Goal: Communication & Community: Answer question/provide support

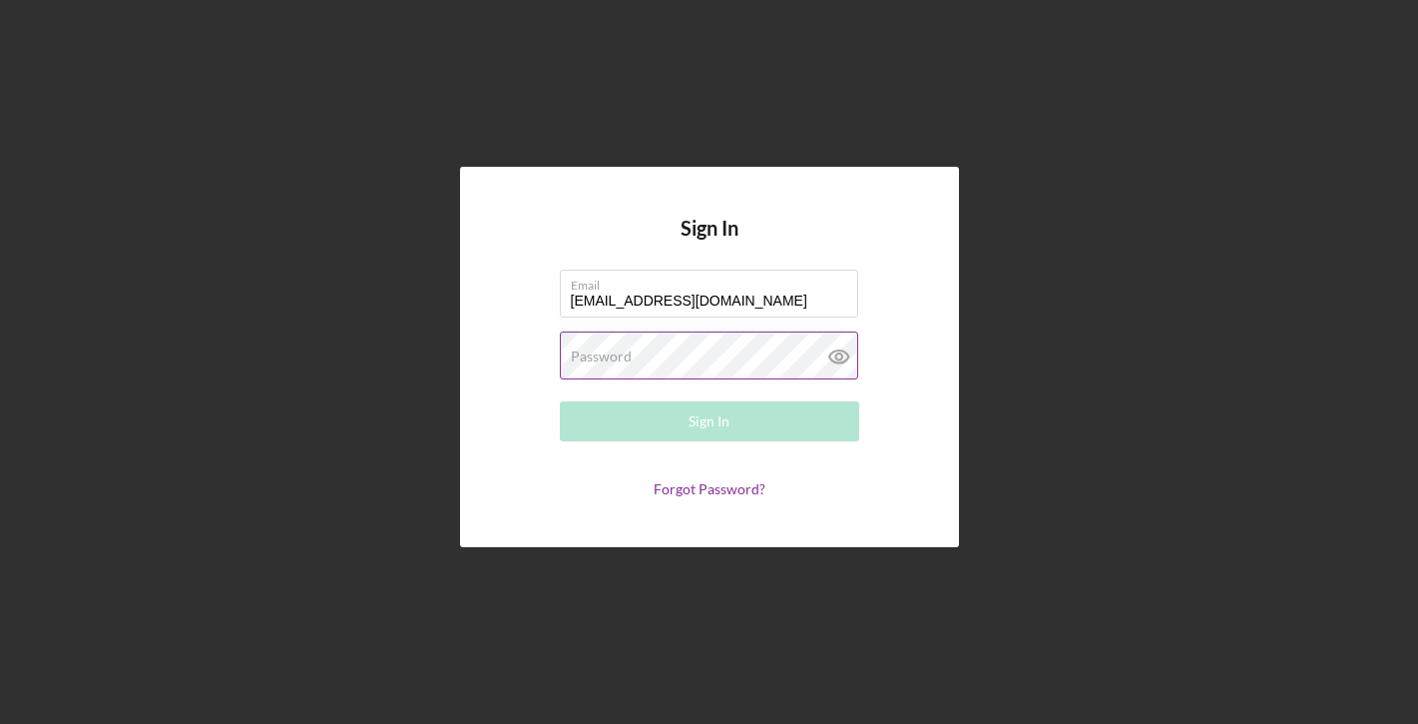
type input "[EMAIL_ADDRESS][DOMAIN_NAME]"
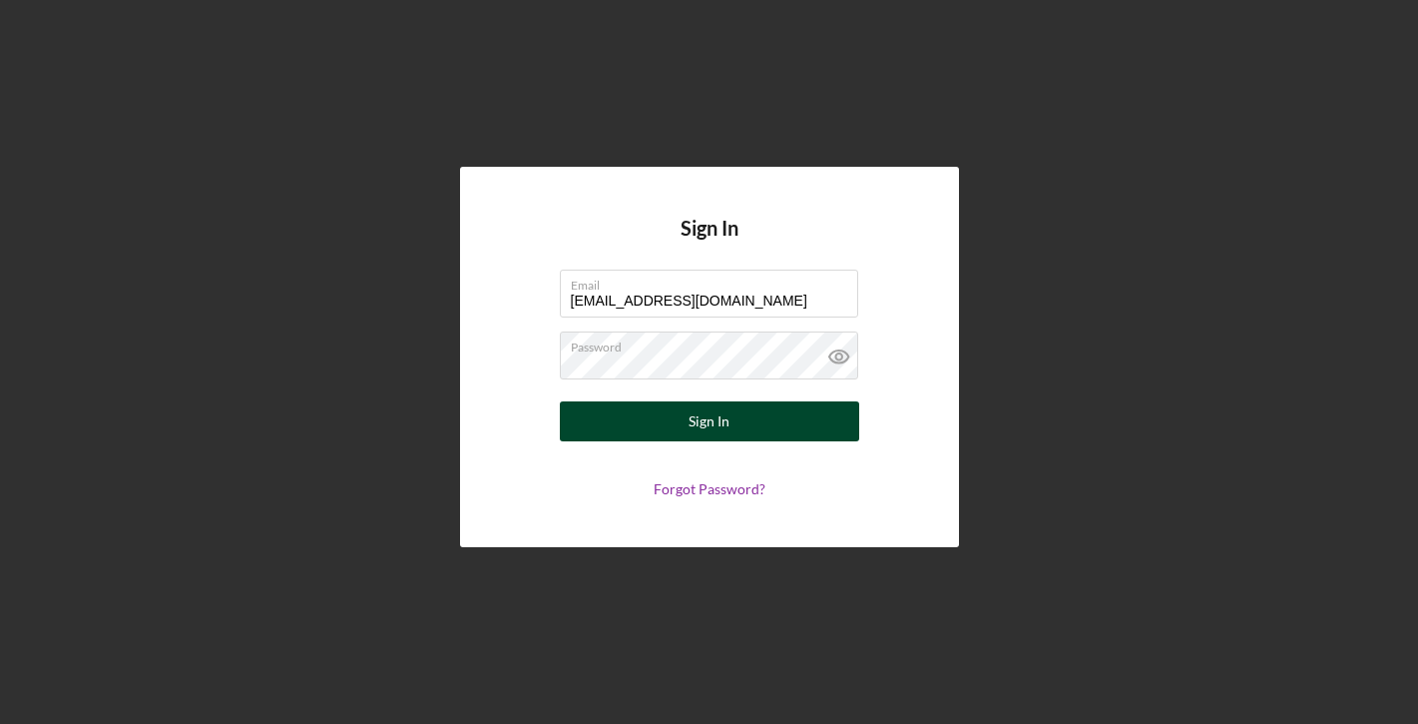
click at [672, 410] on button "Sign In" at bounding box center [709, 421] width 299 height 40
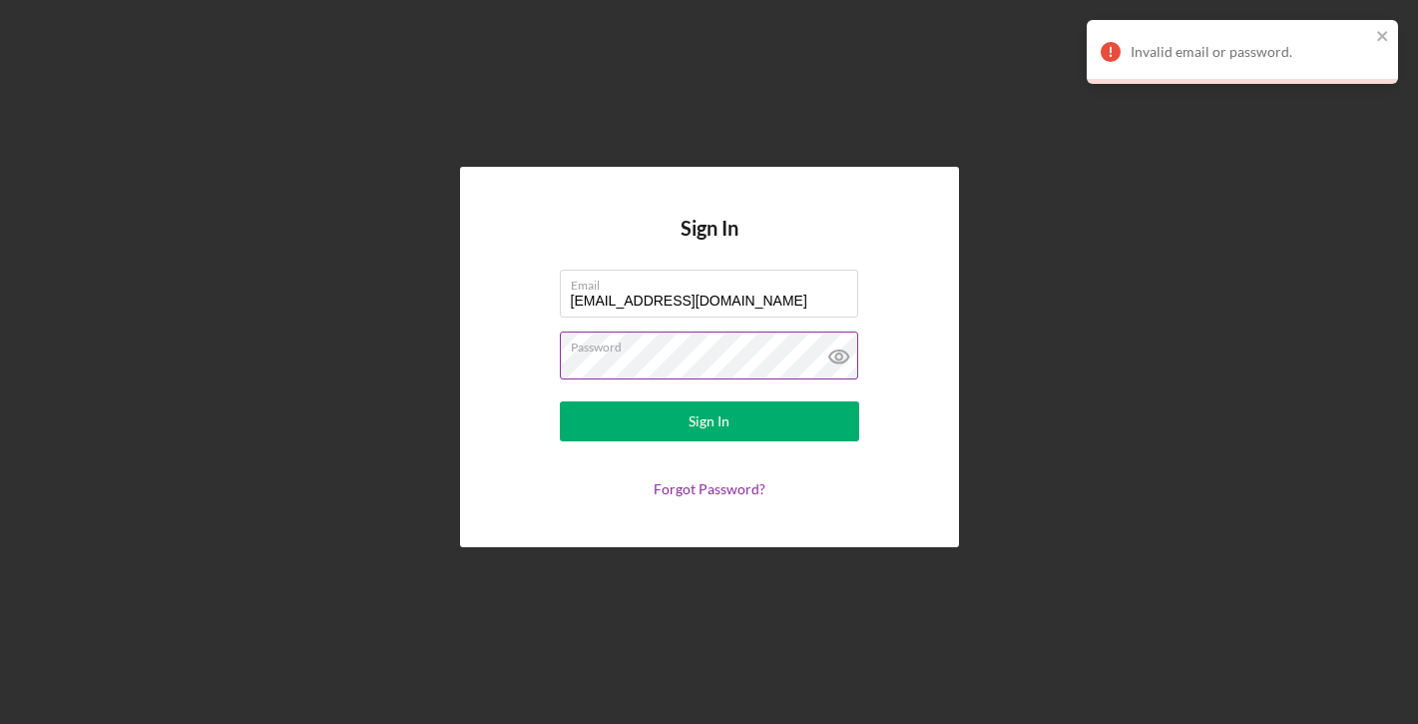
click at [835, 356] on icon at bounding box center [838, 356] width 6 height 6
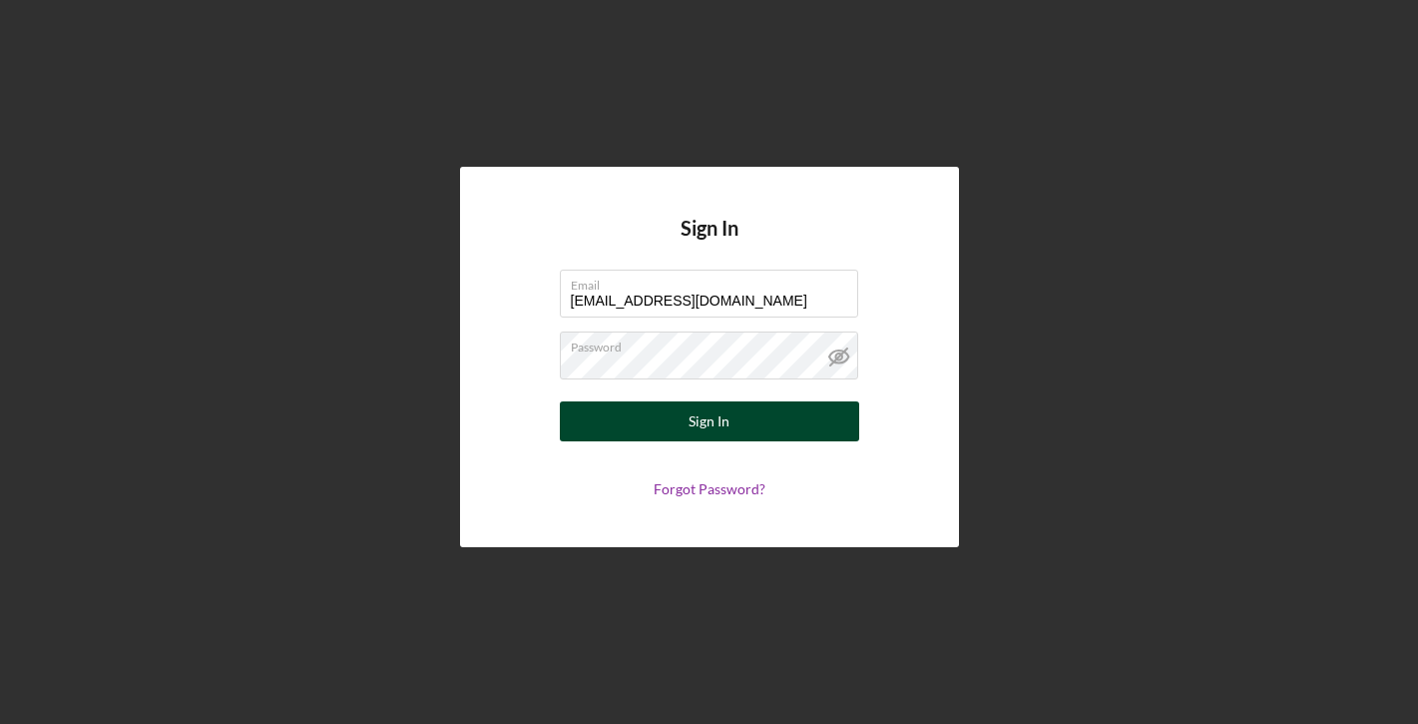
click at [651, 423] on button "Sign In" at bounding box center [709, 421] width 299 height 40
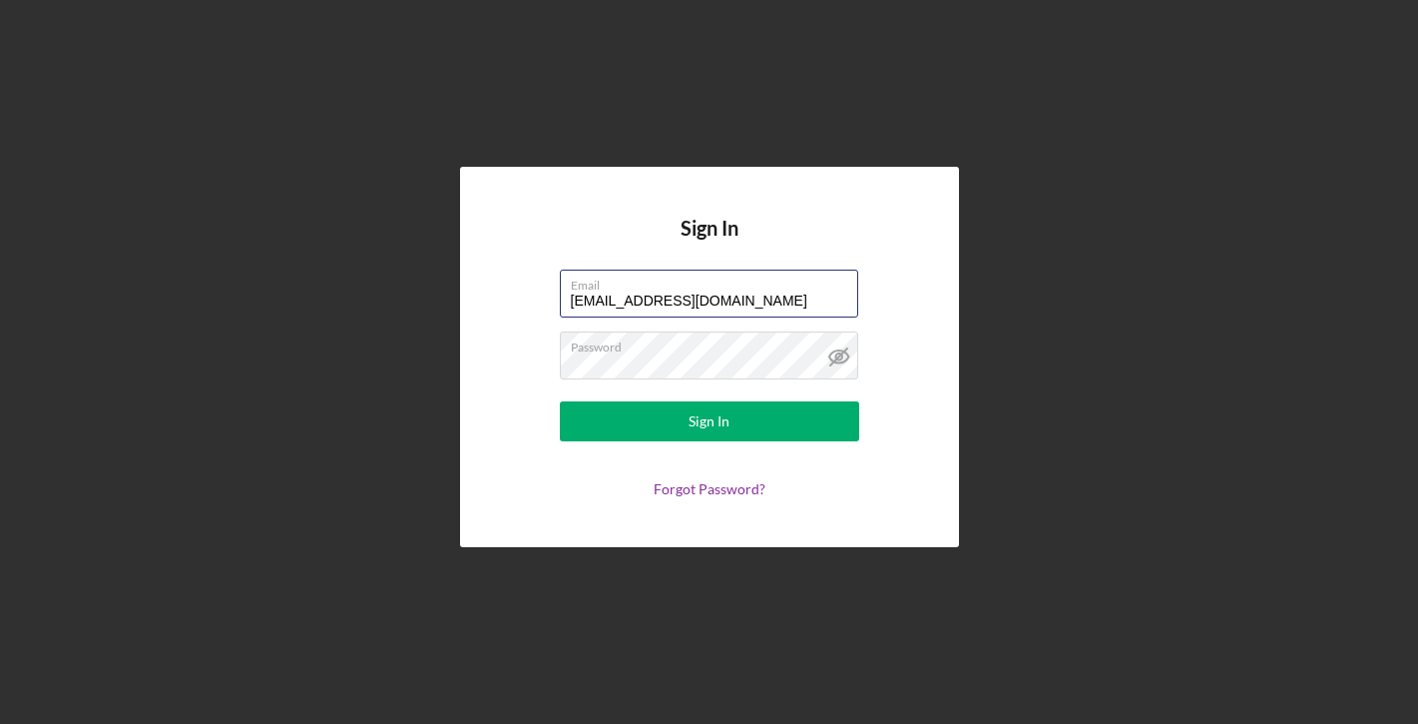
drag, startPoint x: 811, startPoint y: 299, endPoint x: 461, endPoint y: 276, distance: 351.0
click at [461, 276] on div "Sign In Email [EMAIL_ADDRESS][DOMAIN_NAME] Password Sign In Forgot Password?" at bounding box center [709, 357] width 499 height 380
type input "[EMAIL_ADDRESS][DOMAIN_NAME]"
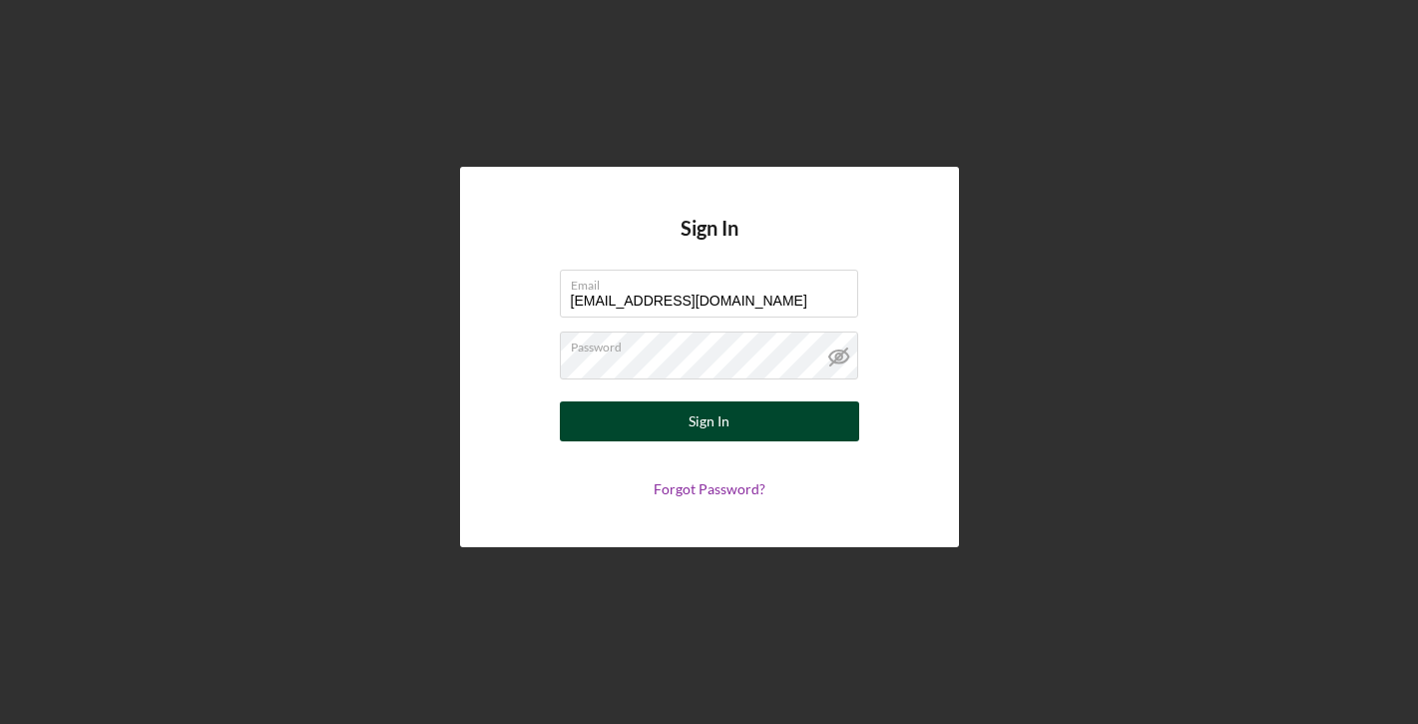
click at [752, 418] on button "Sign In" at bounding box center [709, 421] width 299 height 40
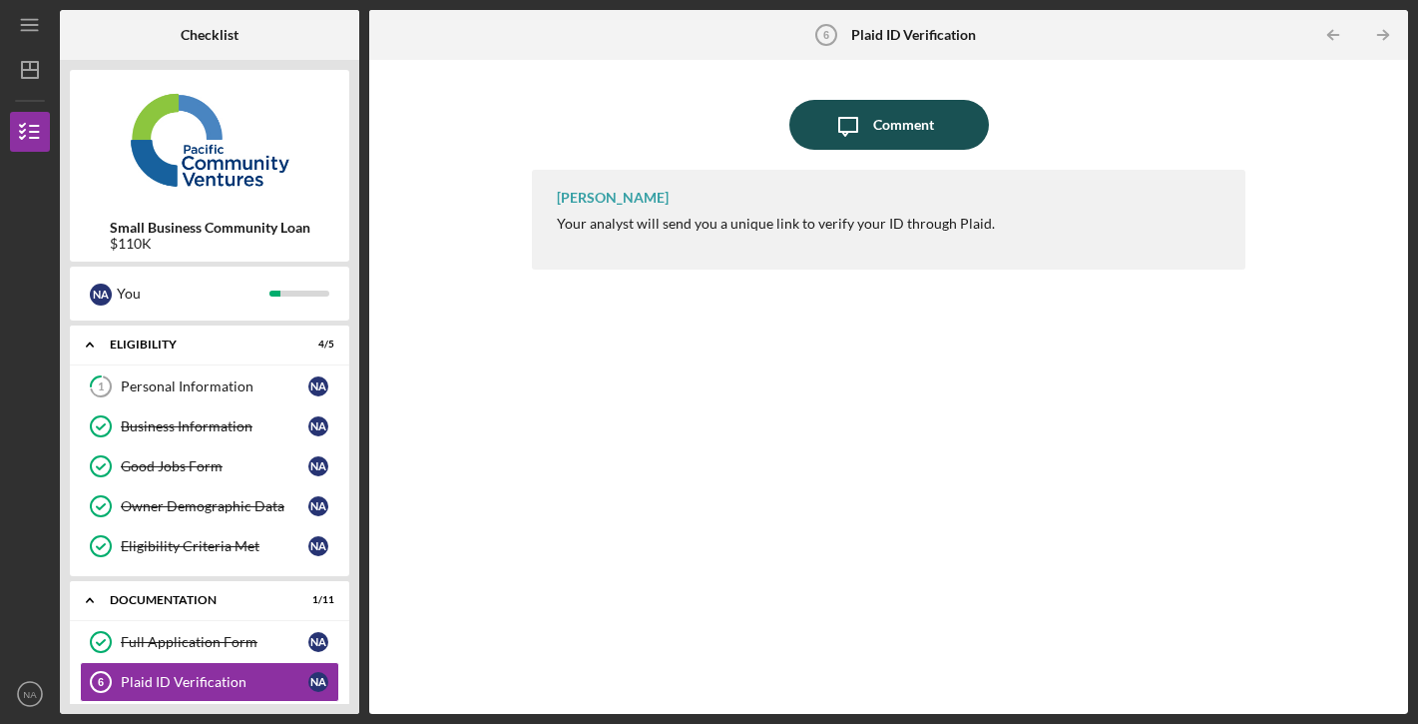
click at [946, 120] on button "Icon/Message Comment" at bounding box center [889, 125] width 200 height 50
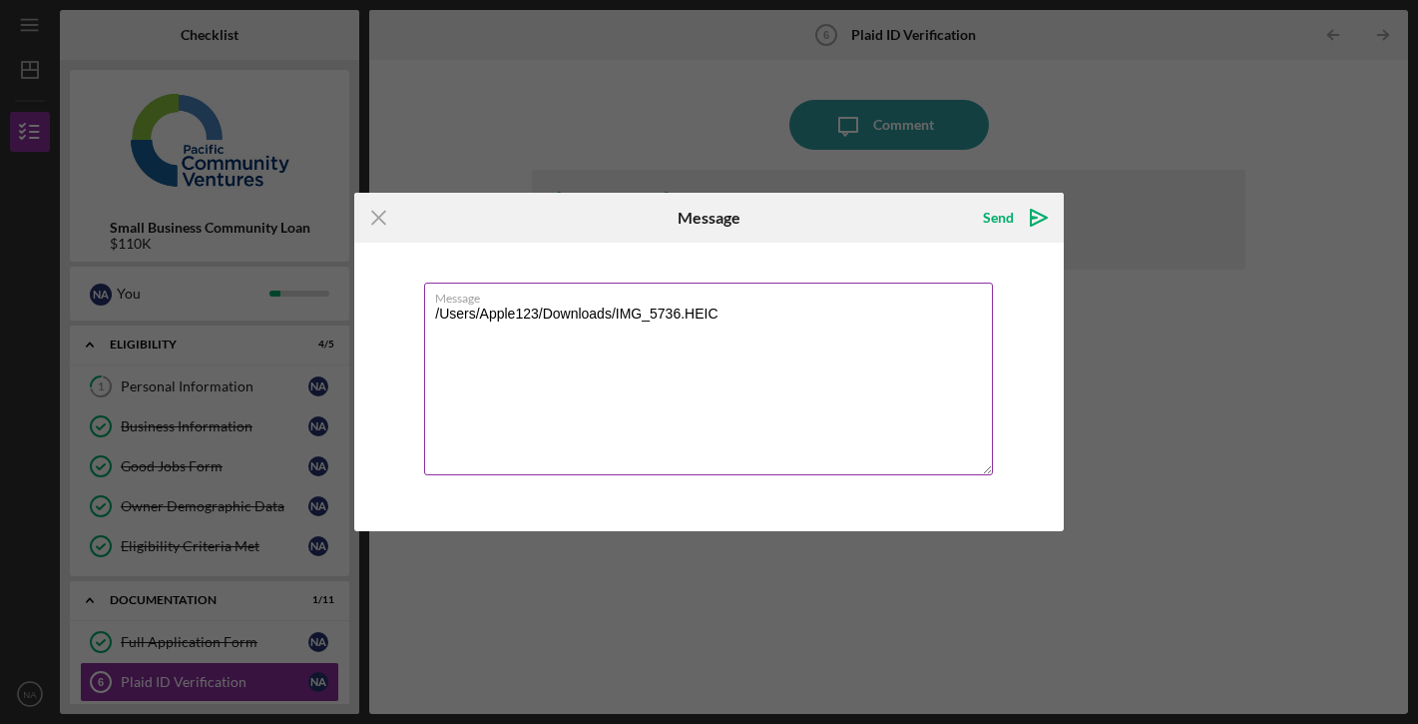
click at [741, 381] on textarea "/Users/Apple123/Downloads/IMG_5736.HEIC" at bounding box center [708, 378] width 569 height 193
type textarea "/Users/Apple123/Downloads/IMG_5736.HEIC"
click at [380, 221] on icon "Icon/Menu Close" at bounding box center [379, 218] width 50 height 50
